Goal: Check status: Check status

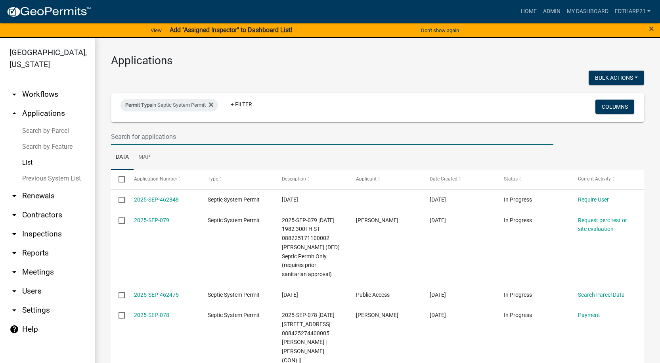
click at [124, 139] on input "text" at bounding box center [332, 136] width 442 height 16
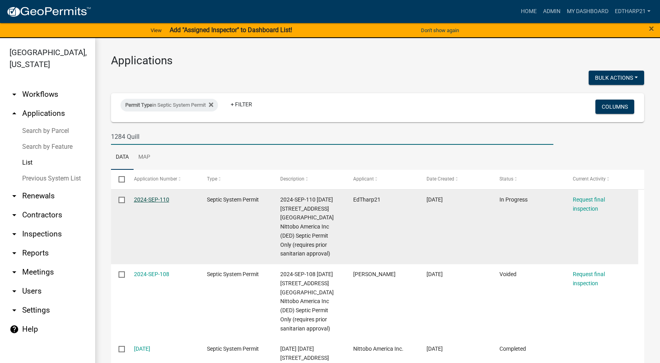
type input "1284 Quill"
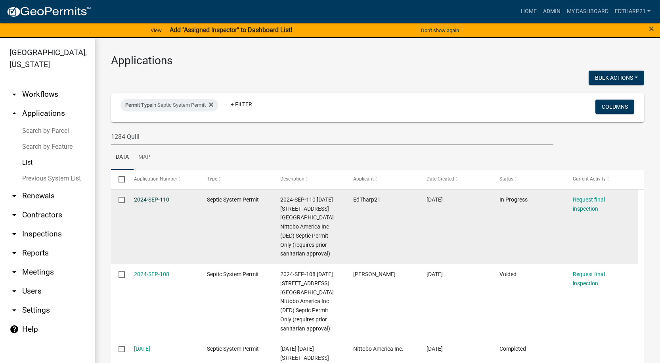
click at [156, 200] on link "2024-SEP-110" at bounding box center [151, 199] width 35 height 6
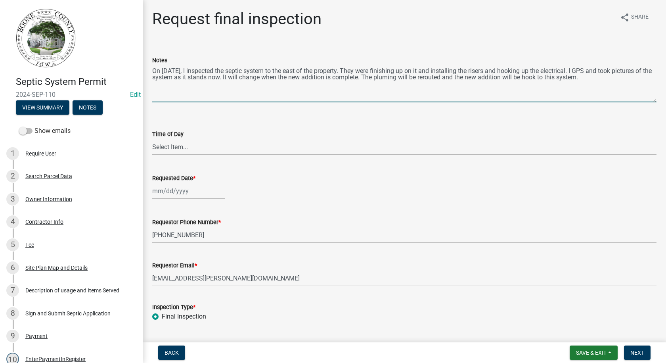
click at [624, 78] on textarea "On [DATE], I inspected the septic system to the east of the property. They were…" at bounding box center [404, 83] width 504 height 37
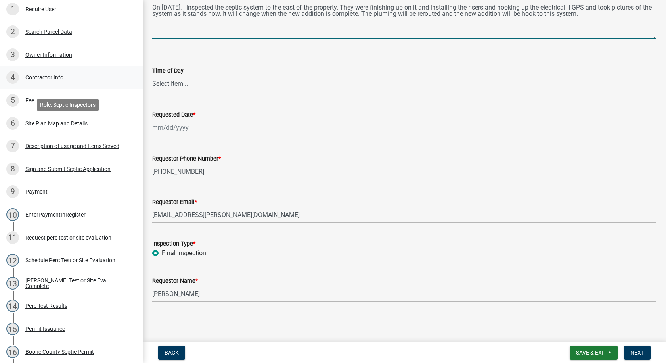
scroll to position [40, 0]
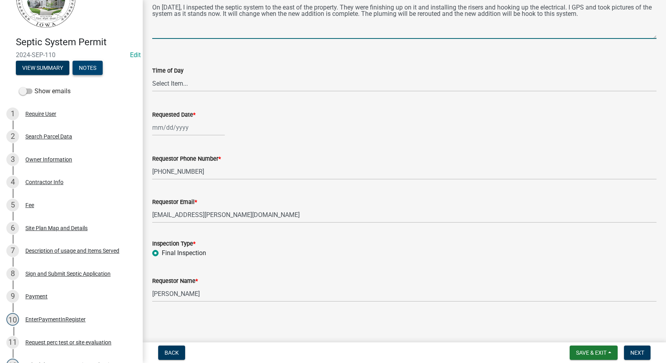
click at [81, 62] on button "Notes" at bounding box center [88, 68] width 30 height 14
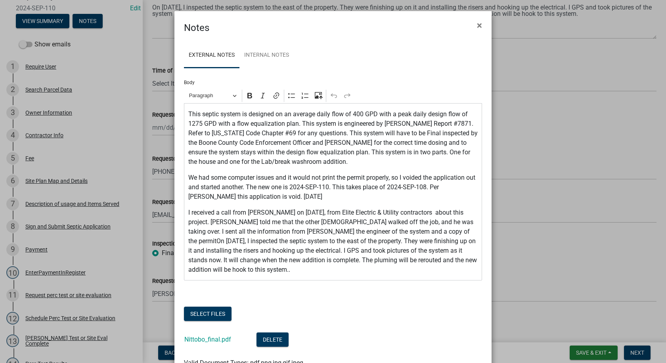
click at [415, 230] on p "I received a call from [PERSON_NAME] on [DATE], from Elite Electric & Utility c…" at bounding box center [333, 241] width 290 height 67
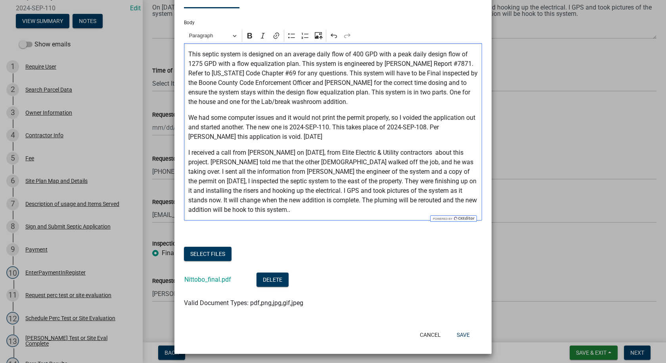
scroll to position [62, 0]
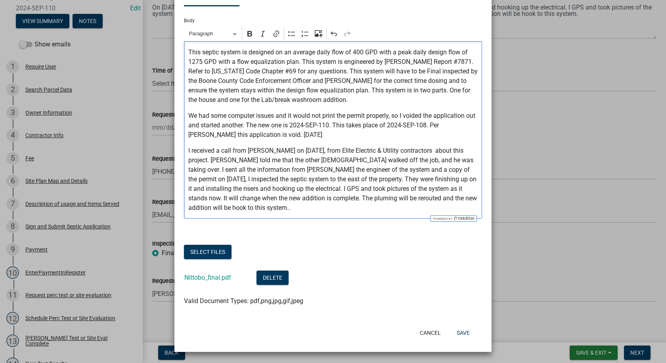
drag, startPoint x: 246, startPoint y: 208, endPoint x: 257, endPoint y: 208, distance: 11.1
click at [248, 208] on p "I received a call from [PERSON_NAME] on [DATE], from Elite Electric & Utility c…" at bounding box center [333, 179] width 290 height 67
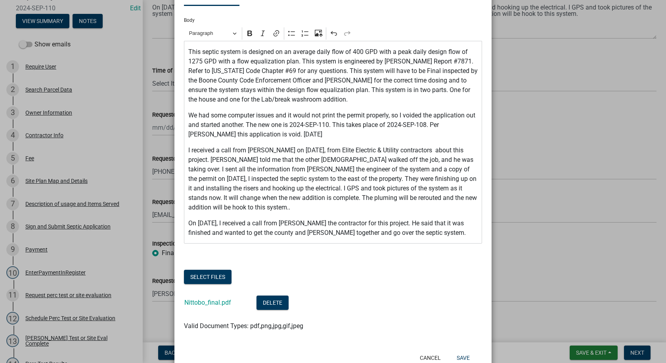
click at [448, 233] on p "On [DATE], I received a call from [PERSON_NAME] the contractor for this project…" at bounding box center [333, 227] width 290 height 19
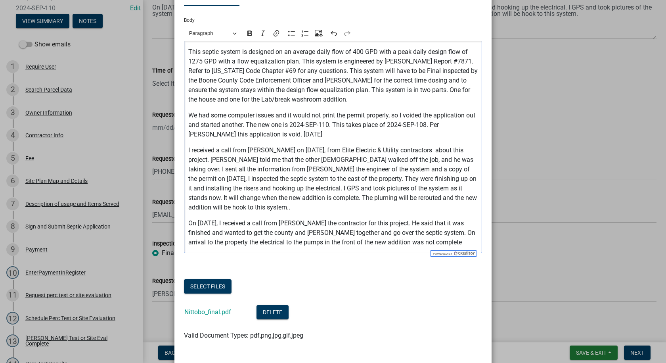
click at [463, 243] on p "On [DATE], I received a call from [PERSON_NAME] the contractor for this project…" at bounding box center [333, 232] width 290 height 29
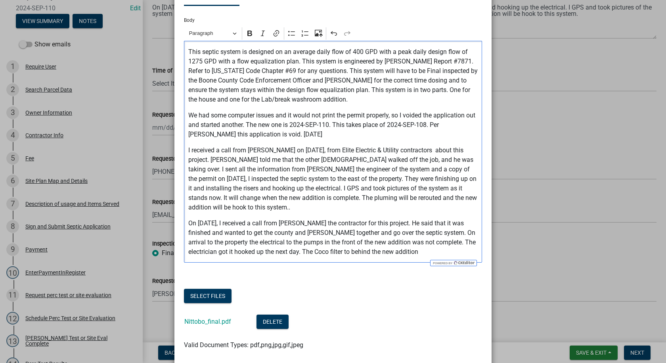
click at [359, 252] on p "On [DATE], I received a call from [PERSON_NAME] the contractor for this project…" at bounding box center [333, 237] width 290 height 38
drag, startPoint x: 424, startPoint y: 251, endPoint x: 424, endPoint y: 266, distance: 14.3
click at [424, 254] on p "On [DATE], I received a call from [PERSON_NAME] the contractor for this project…" at bounding box center [333, 237] width 290 height 38
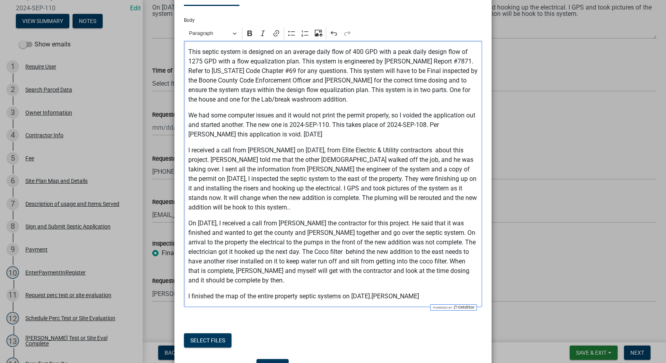
drag, startPoint x: 383, startPoint y: 296, endPoint x: 432, endPoint y: 346, distance: 70.1
click at [383, 296] on p "I finished the map of the entire property septic systems on [DATE].[PERSON_NAME]" at bounding box center [333, 296] width 290 height 10
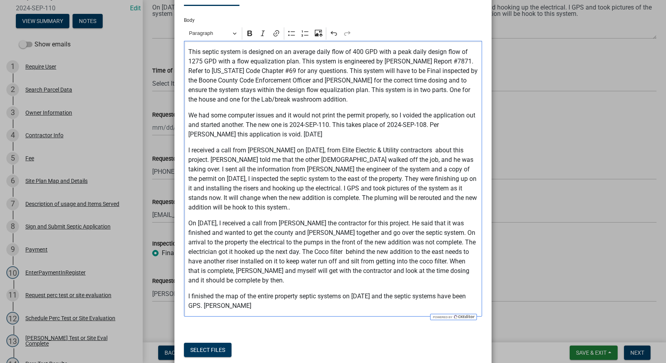
click at [589, 353] on ngb-modal-window "Notes × External Notes Internal Notes Body Rich Text Editor Paragraph Bold Ital…" at bounding box center [333, 181] width 666 height 363
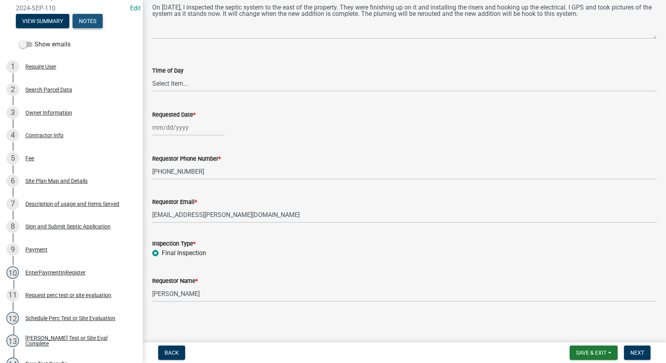
click at [91, 21] on button "Notes" at bounding box center [88, 21] width 30 height 14
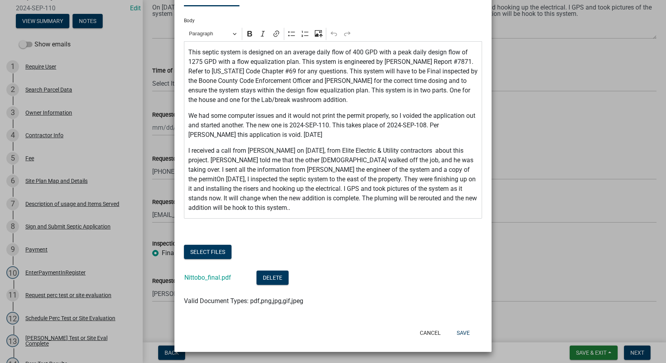
click at [247, 208] on p "I received a call from [PERSON_NAME] on [DATE], from Elite Electric & Utility c…" at bounding box center [333, 179] width 290 height 67
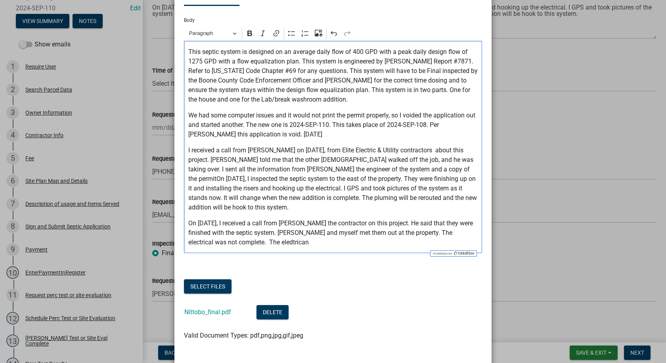
click at [287, 243] on p "On [DATE], I received a call from [PERSON_NAME] the contractor on this project.…" at bounding box center [333, 232] width 290 height 29
click at [295, 243] on p "On [DATE], I received a call from [PERSON_NAME] the contractor on this project.…" at bounding box center [333, 232] width 290 height 29
click at [308, 245] on p "On [DATE], I received a call from [PERSON_NAME] the contractor on this project.…" at bounding box center [333, 232] width 290 height 29
drag, startPoint x: 432, startPoint y: 242, endPoint x: 435, endPoint y: 252, distance: 10.0
click at [432, 243] on p "On [DATE], I received a call from [PERSON_NAME] the contractor on this project.…" at bounding box center [333, 232] width 290 height 29
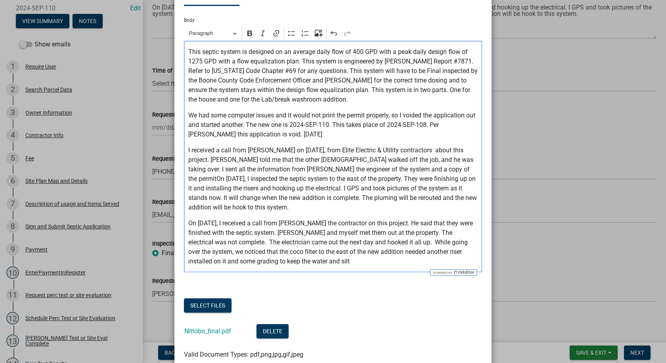
click at [349, 260] on p "On [DATE], I received a call from [PERSON_NAME] the contractor on this project.…" at bounding box center [333, 242] width 290 height 48
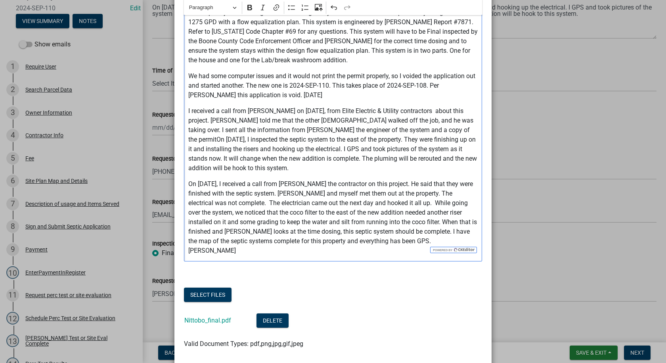
scroll to position [135, 0]
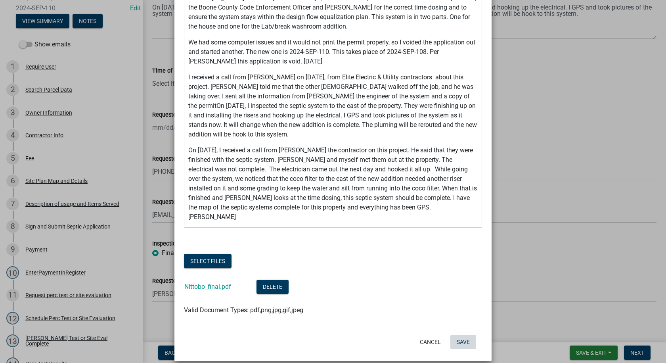
click at [457, 335] on button "Save" at bounding box center [463, 342] width 26 height 14
